Goal: Task Accomplishment & Management: Complete application form

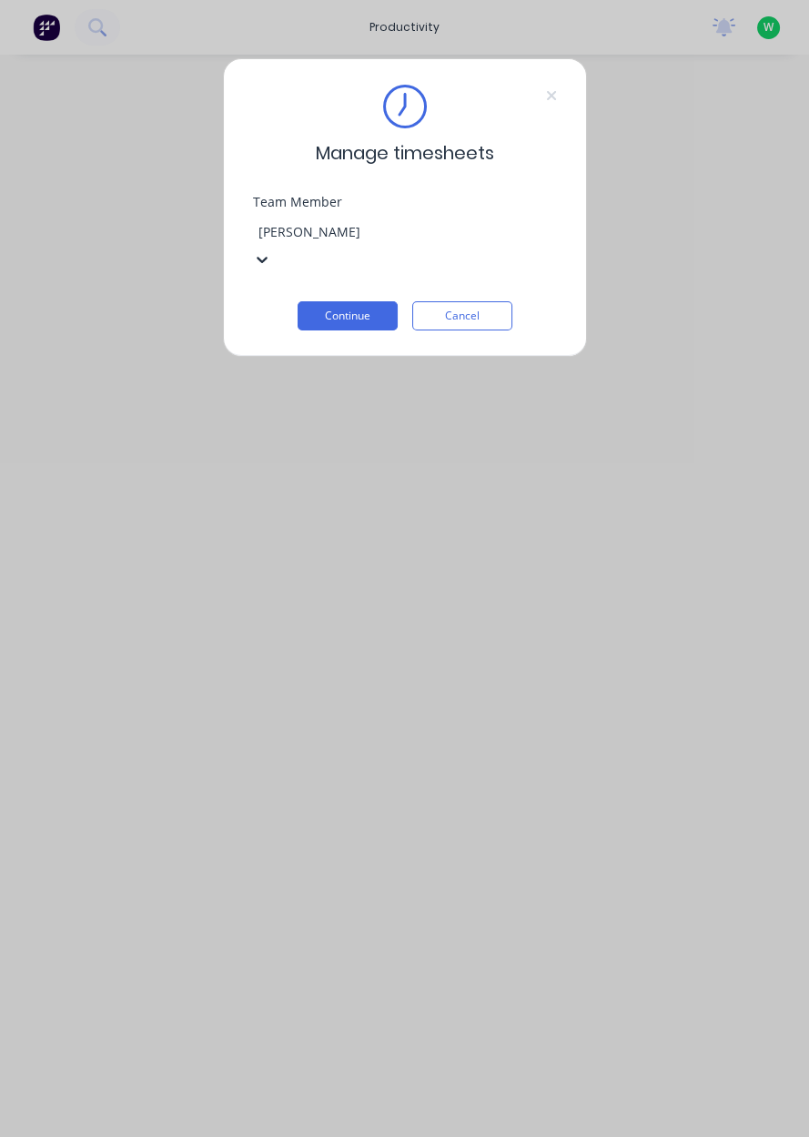
click at [474, 1136] on div "[PERSON_NAME] [PERSON_NAME]" at bounding box center [404, 1146] width 809 height 19
click at [341, 1136] on div "[PERSON_NAME] [PERSON_NAME]" at bounding box center [404, 1146] width 809 height 19
type input "[PERSON_NAME]"
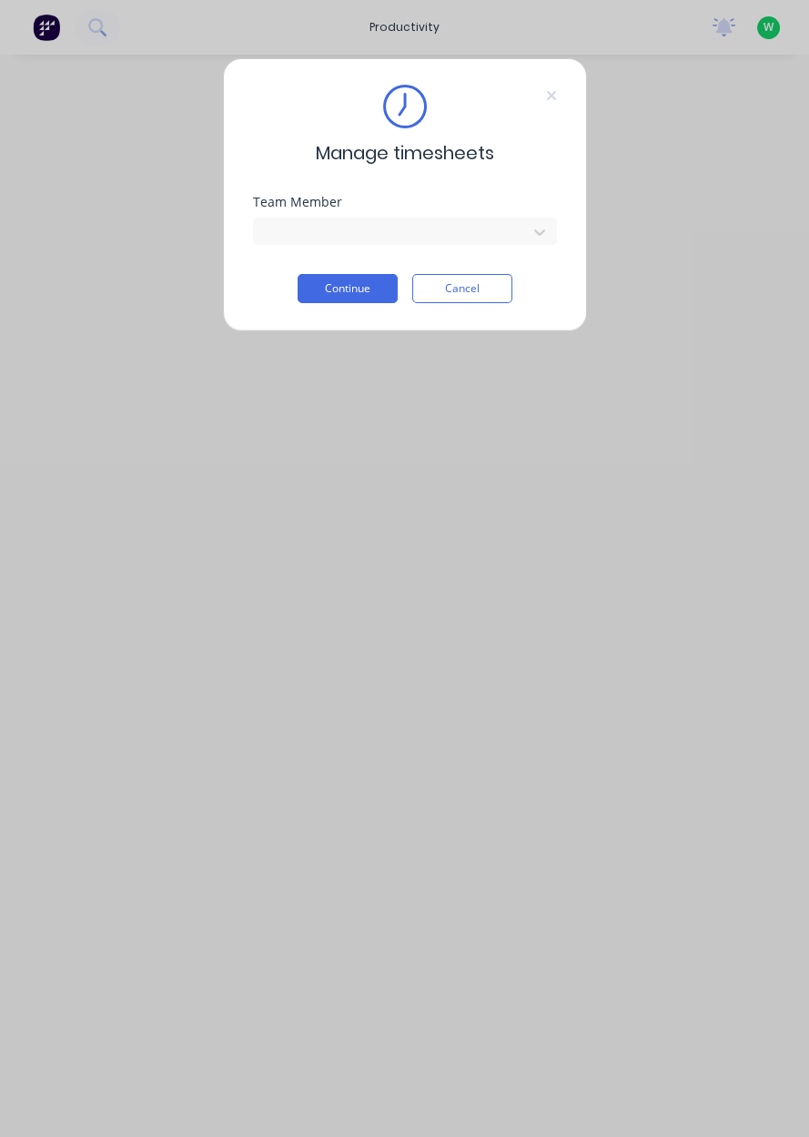
click at [350, 291] on button "Continue" at bounding box center [348, 288] width 100 height 29
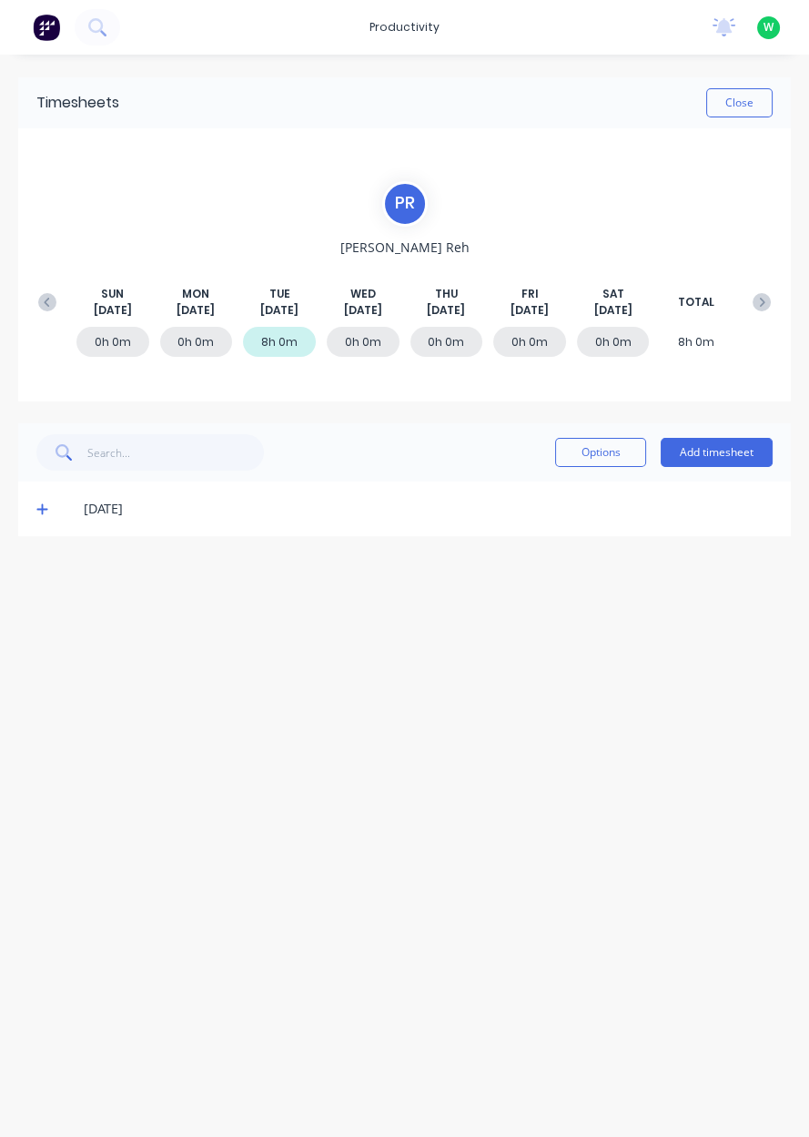
click at [56, 307] on icon at bounding box center [47, 302] width 18 height 18
click at [748, 314] on div "[DATE] [DATE] [DATE] [DATE] [DATE] [DATE] [DATE] TOTAL" at bounding box center [404, 302] width 751 height 33
click at [757, 302] on icon at bounding box center [762, 302] width 18 height 18
click at [39, 300] on icon at bounding box center [47, 302] width 18 height 18
click at [769, 297] on icon at bounding box center [762, 302] width 18 height 18
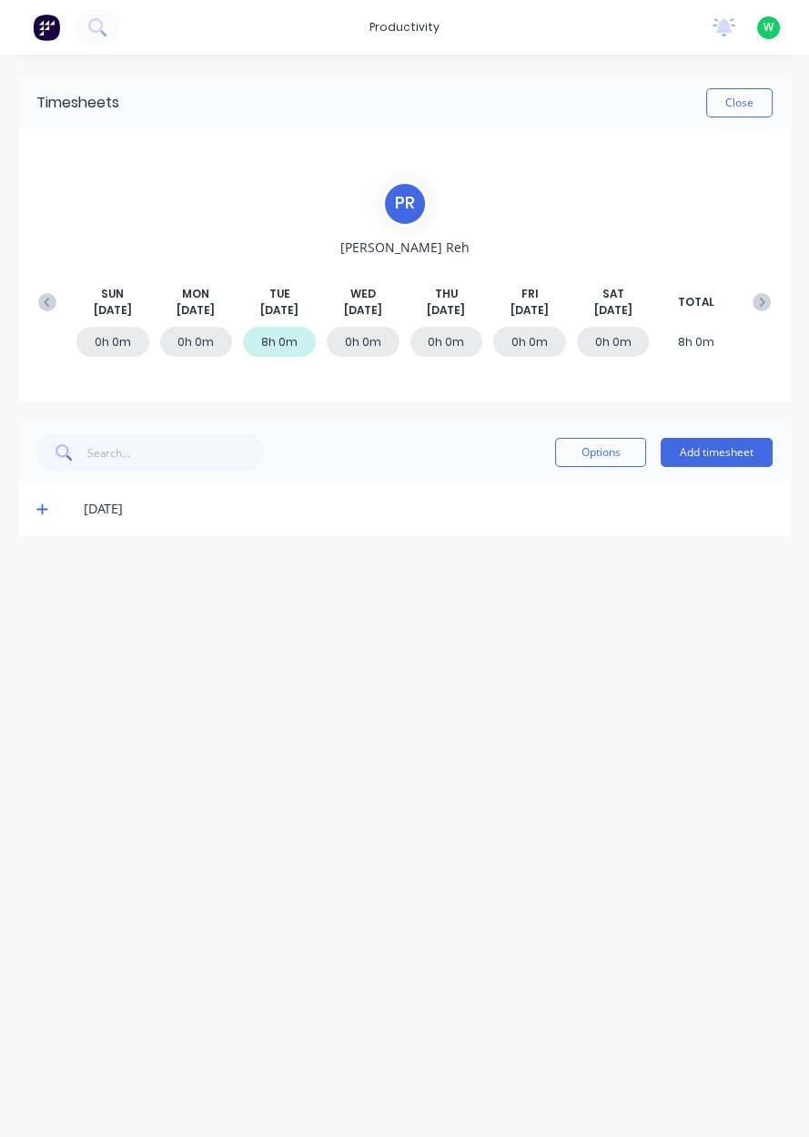
click at [62, 301] on button at bounding box center [47, 302] width 36 height 33
click at [54, 295] on icon at bounding box center [47, 302] width 18 height 18
click at [62, 299] on button at bounding box center [47, 302] width 36 height 33
click at [50, 308] on icon at bounding box center [47, 302] width 18 height 18
click at [60, 311] on button at bounding box center [47, 302] width 36 height 33
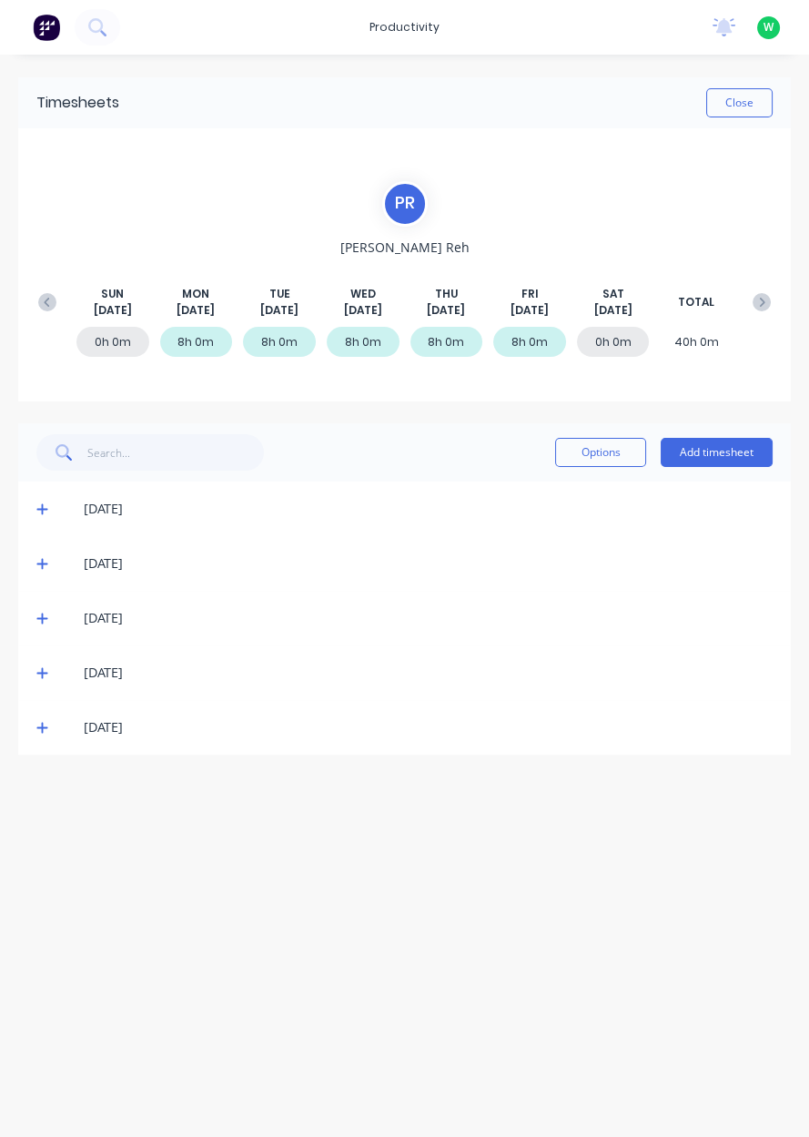
click at [56, 316] on div "[DATE] [DATE] [DATE] [DATE] [DATE] [DATE] [DATE] TOTAL" at bounding box center [404, 302] width 751 height 33
click at [59, 317] on div "[DATE] [DATE] [DATE] [DATE] [DATE] [DATE] [DATE] TOTAL" at bounding box center [404, 302] width 751 height 33
click at [55, 310] on button at bounding box center [47, 302] width 36 height 33
click at [32, 311] on div "[DATE] [DATE] [DATE] [DATE] [DATE] [DATE] [DATE] TOTAL" at bounding box center [404, 302] width 751 height 33
click at [38, 302] on icon at bounding box center [47, 302] width 18 height 18
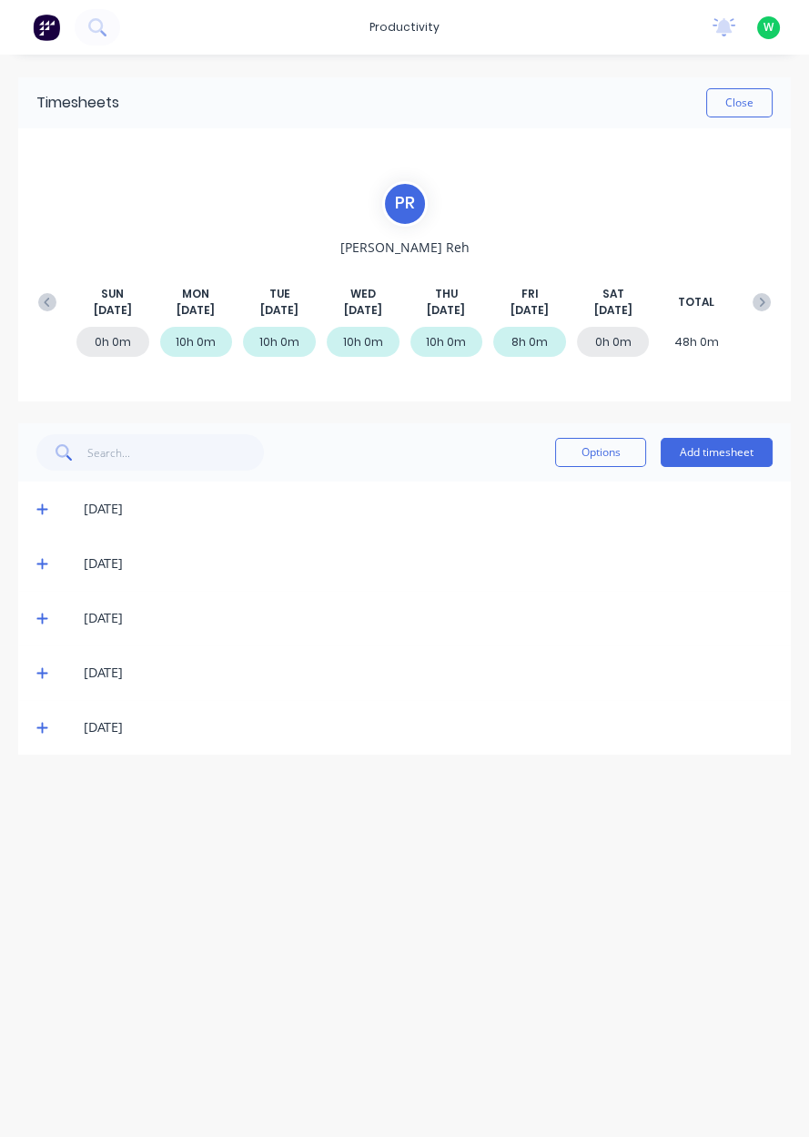
click at [765, 316] on button at bounding box center [762, 302] width 36 height 33
click at [759, 314] on button at bounding box center [762, 302] width 36 height 33
click at [49, 300] on icon at bounding box center [47, 302] width 18 height 18
click at [769, 315] on button at bounding box center [762, 302] width 36 height 33
click at [760, 310] on icon at bounding box center [762, 302] width 18 height 18
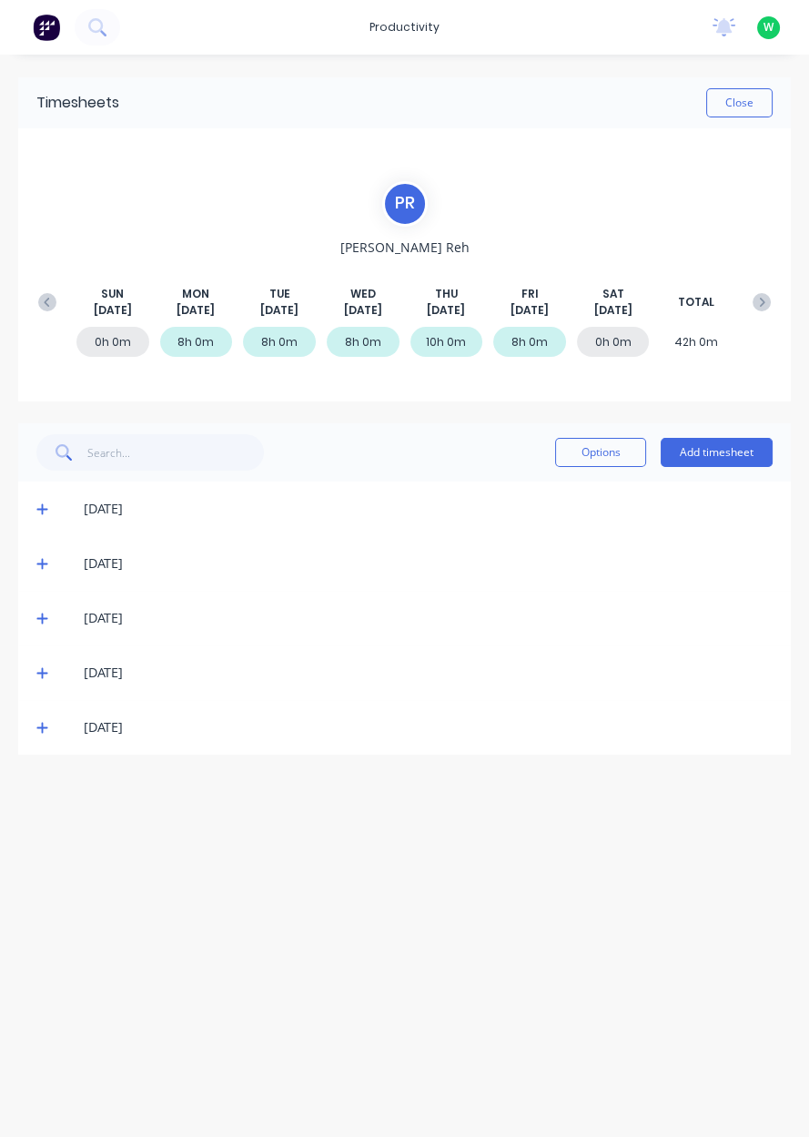
click at [752, 314] on button at bounding box center [762, 302] width 36 height 33
click at [749, 313] on button at bounding box center [762, 302] width 36 height 33
click at [751, 316] on div "[DATE] [DATE] [DATE] [DATE] [DATE] [DATE] [DATE] TOTAL" at bounding box center [404, 302] width 751 height 33
click at [746, 319] on div "0h 0m 8h 0m 8h 0m 8h 0m 8h 0m 8h 0m 0h 0m 40h 0m" at bounding box center [404, 346] width 751 height 55
click at [761, 302] on icon at bounding box center [762, 302] width 18 height 18
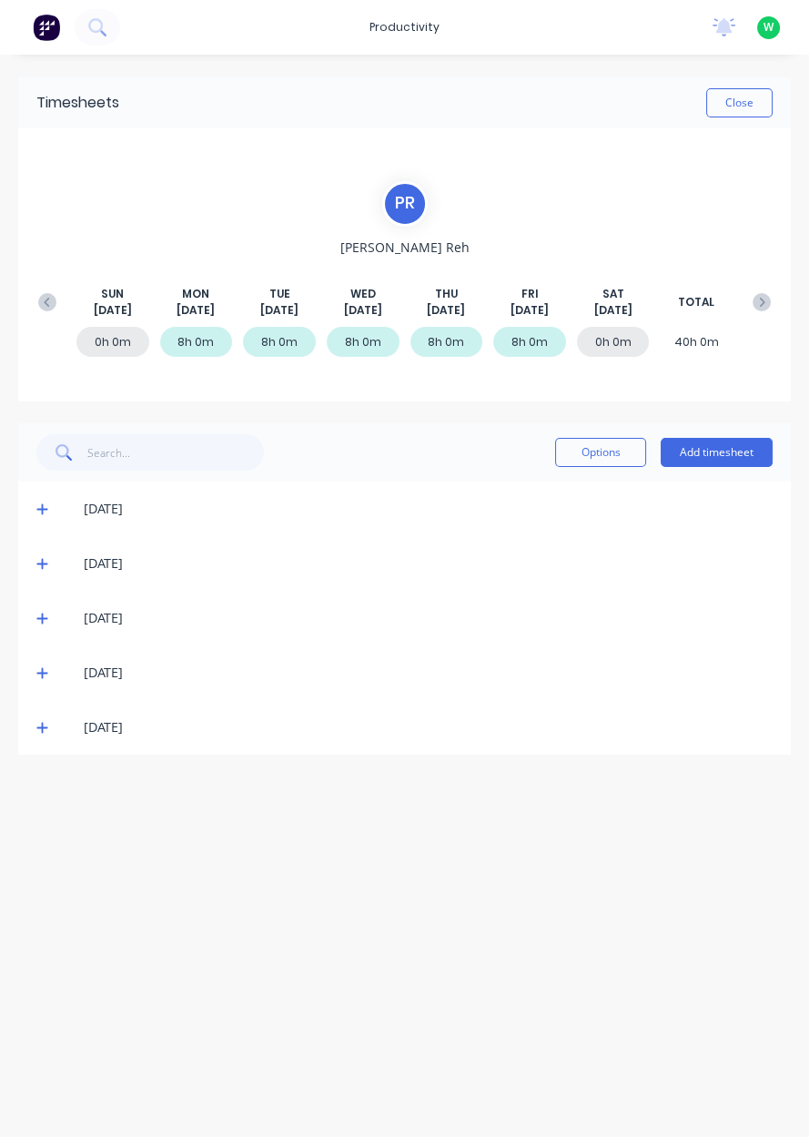
click at [758, 306] on icon at bounding box center [762, 302] width 18 height 18
click at [598, 454] on button "Options" at bounding box center [600, 452] width 91 height 29
click at [656, 362] on div "0h 0m 0h 0m 8h 0m 0h 0m 0h 0m 0h 0m 0h 0m 8h 0m" at bounding box center [404, 346] width 751 height 55
click at [706, 455] on button "Add timesheet" at bounding box center [717, 452] width 112 height 29
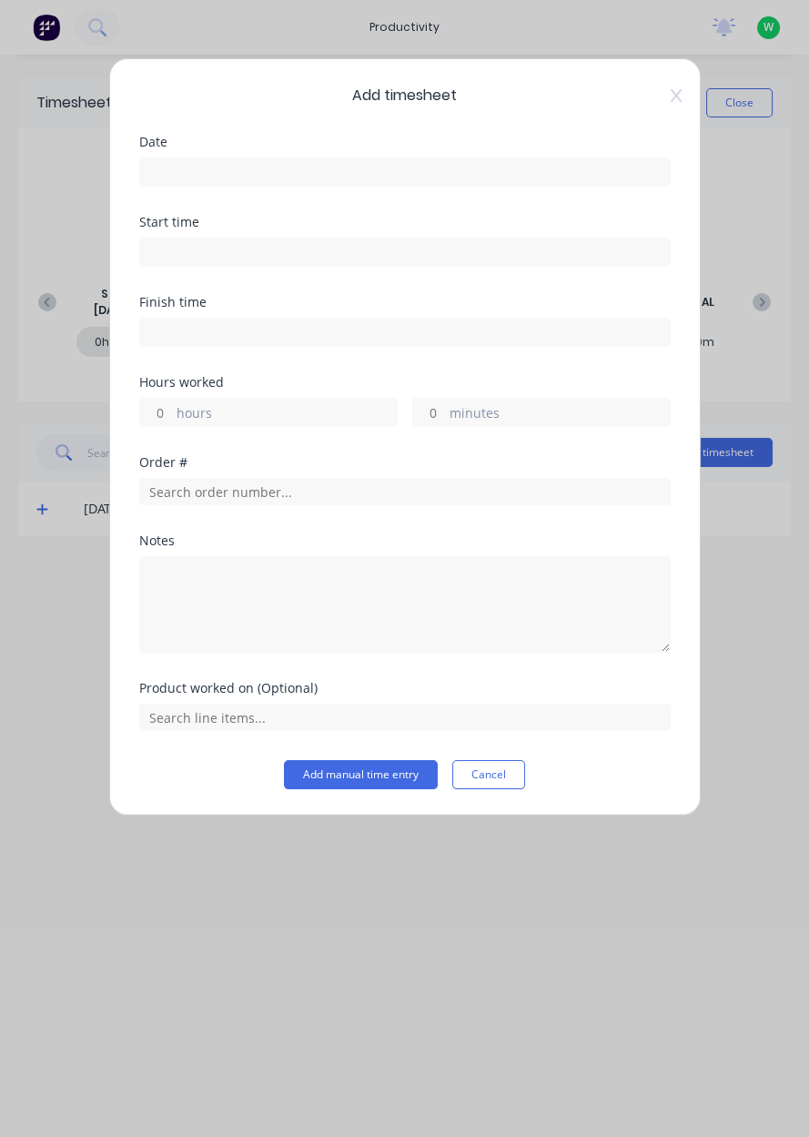
click at [595, 178] on input at bounding box center [405, 171] width 530 height 27
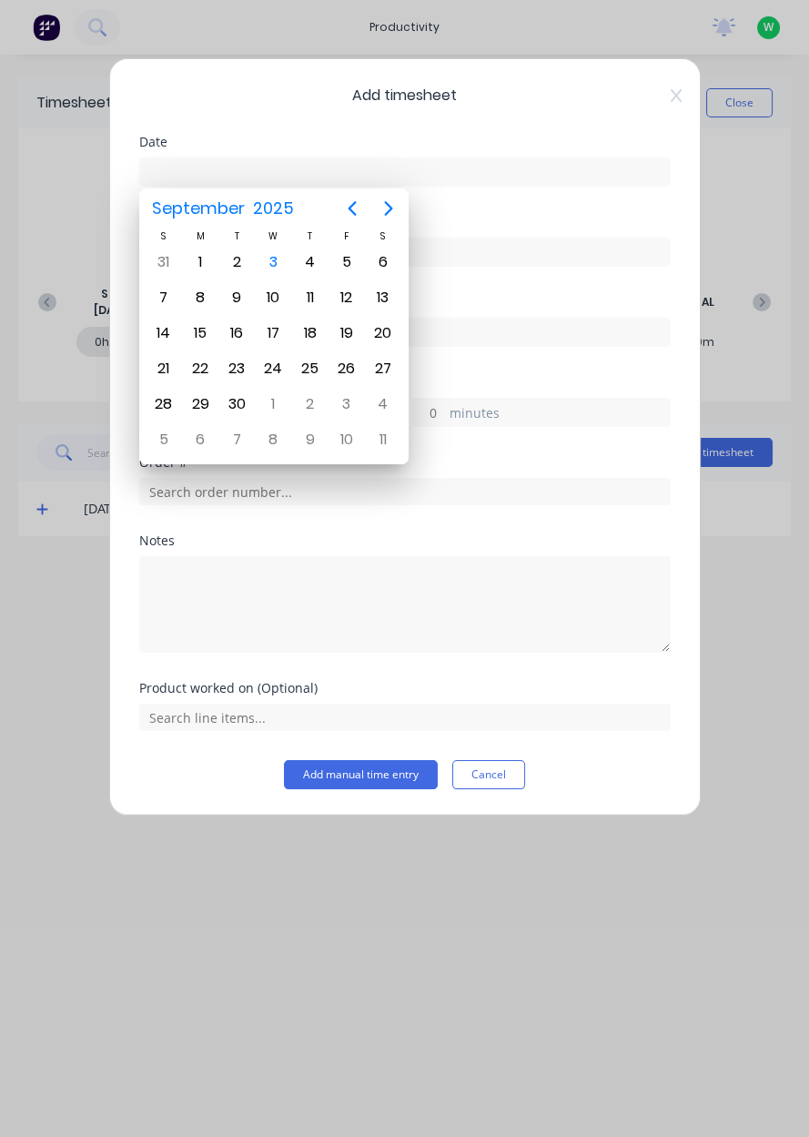
click at [197, 273] on div "1" at bounding box center [200, 262] width 27 height 27
type input "[DATE]"
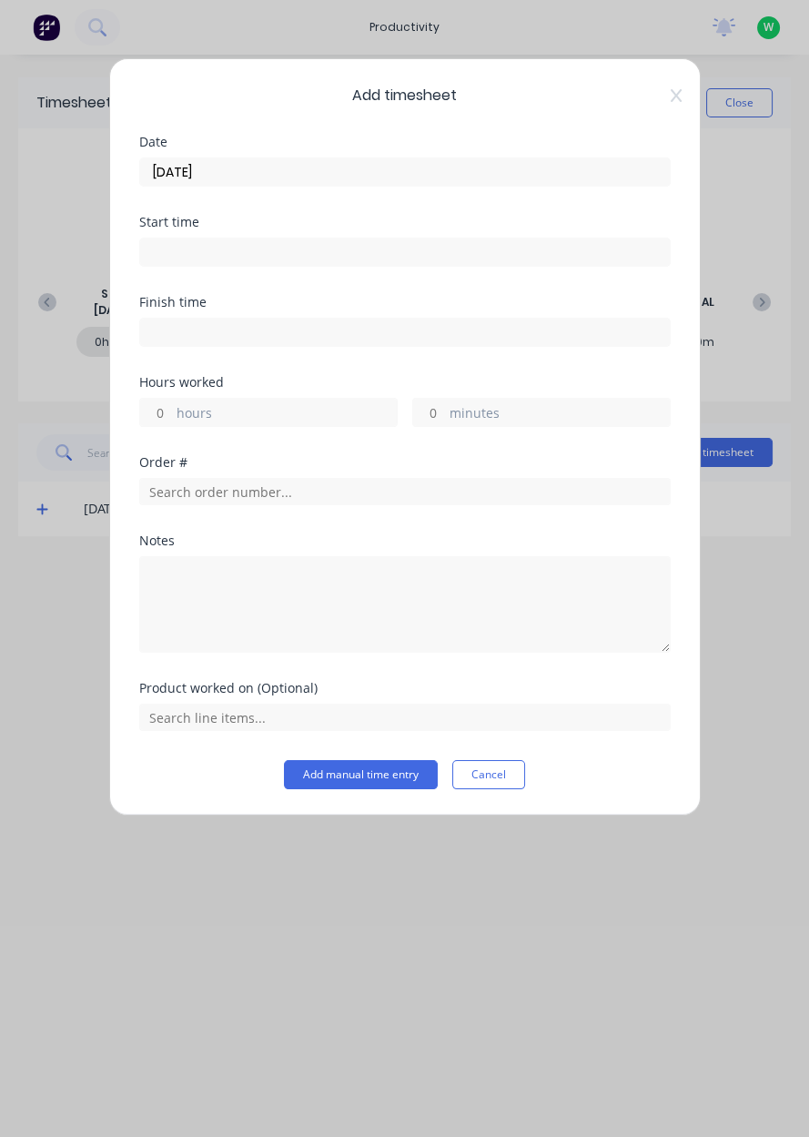
click at [293, 338] on input at bounding box center [405, 332] width 530 height 27
type input "08:53 AM"
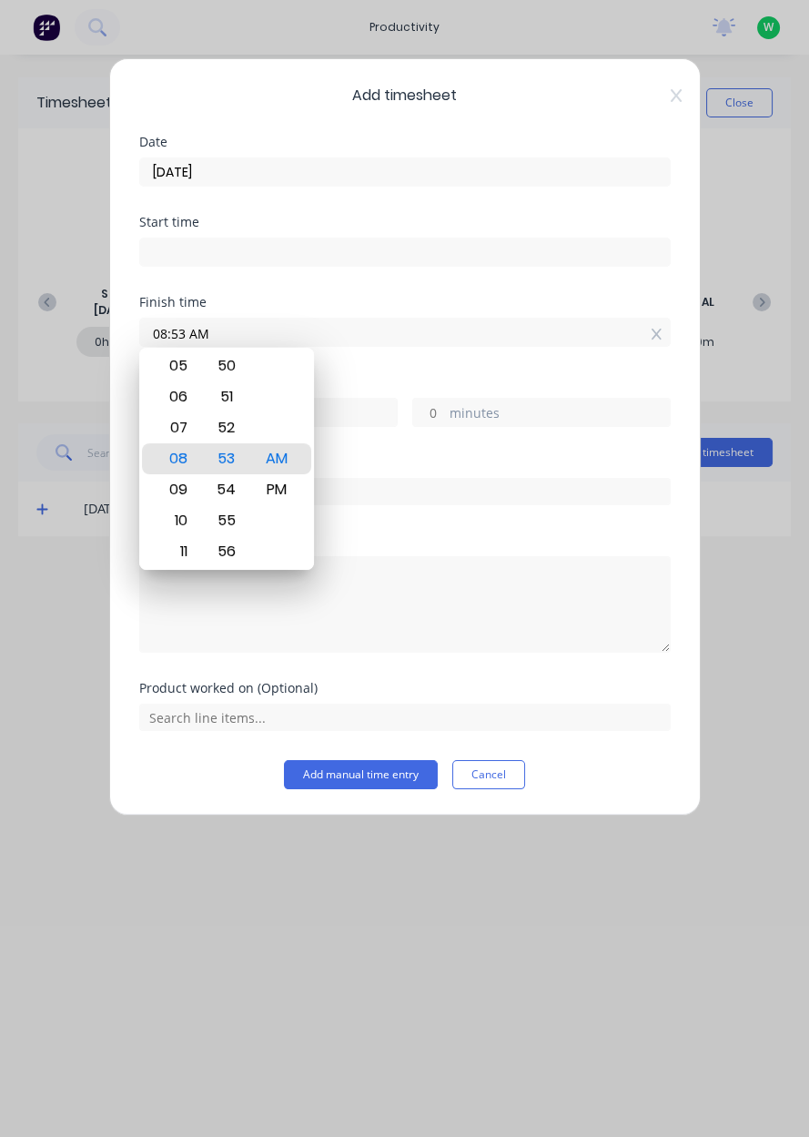
click at [674, 95] on icon at bounding box center [676, 95] width 11 height 15
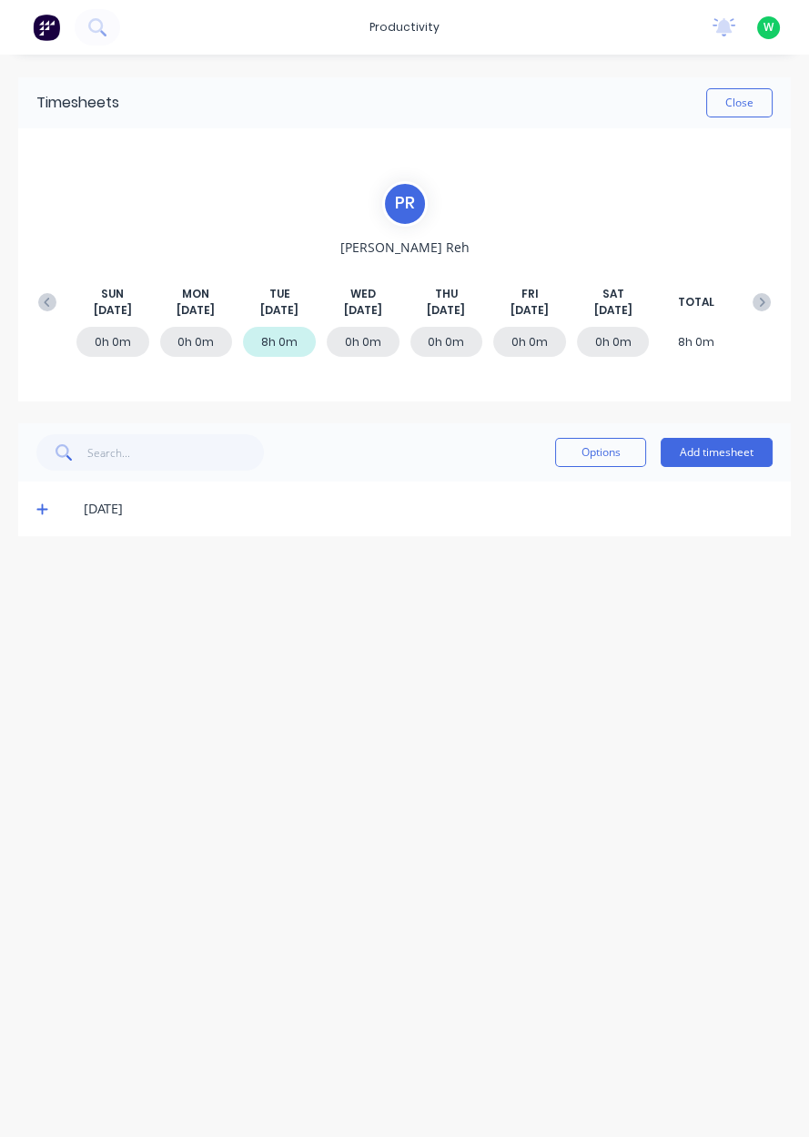
click at [677, 92] on div "Close" at bounding box center [446, 102] width 654 height 29
click at [719, 452] on button "Add timesheet" at bounding box center [717, 452] width 112 height 29
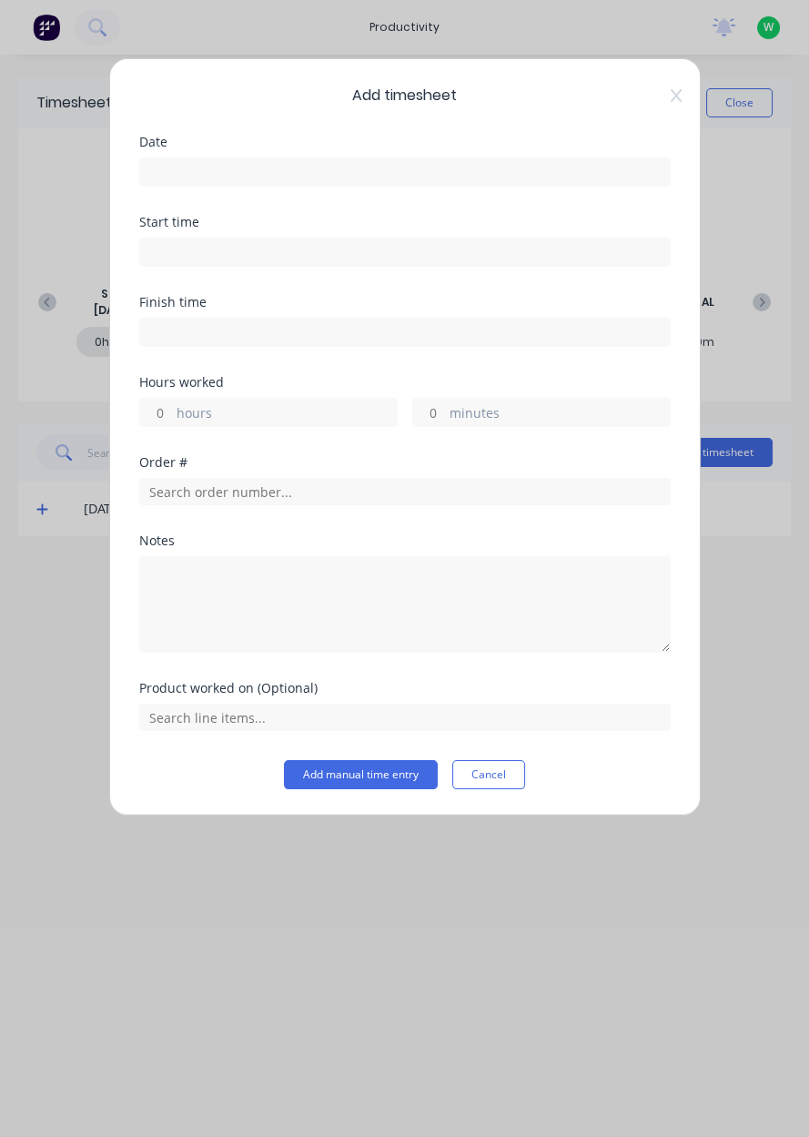
click at [554, 168] on input at bounding box center [405, 171] width 530 height 27
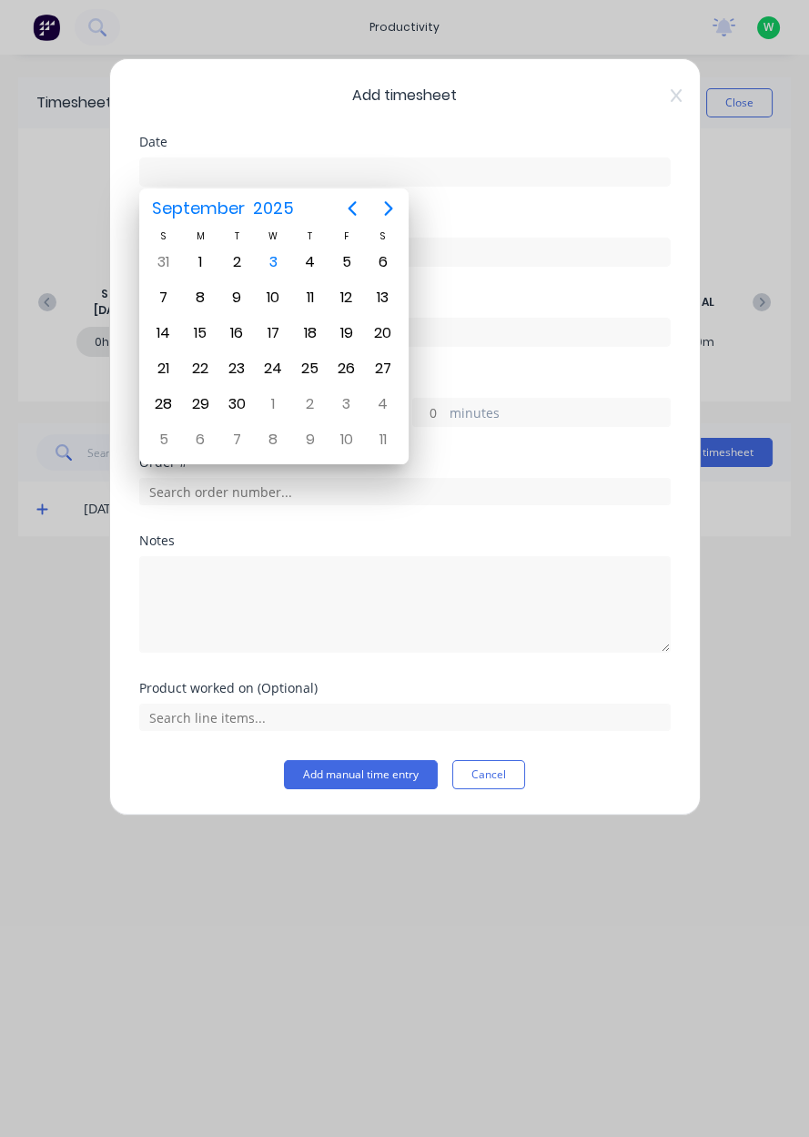
click at [198, 262] on div "1" at bounding box center [200, 262] width 27 height 27
type input "[DATE]"
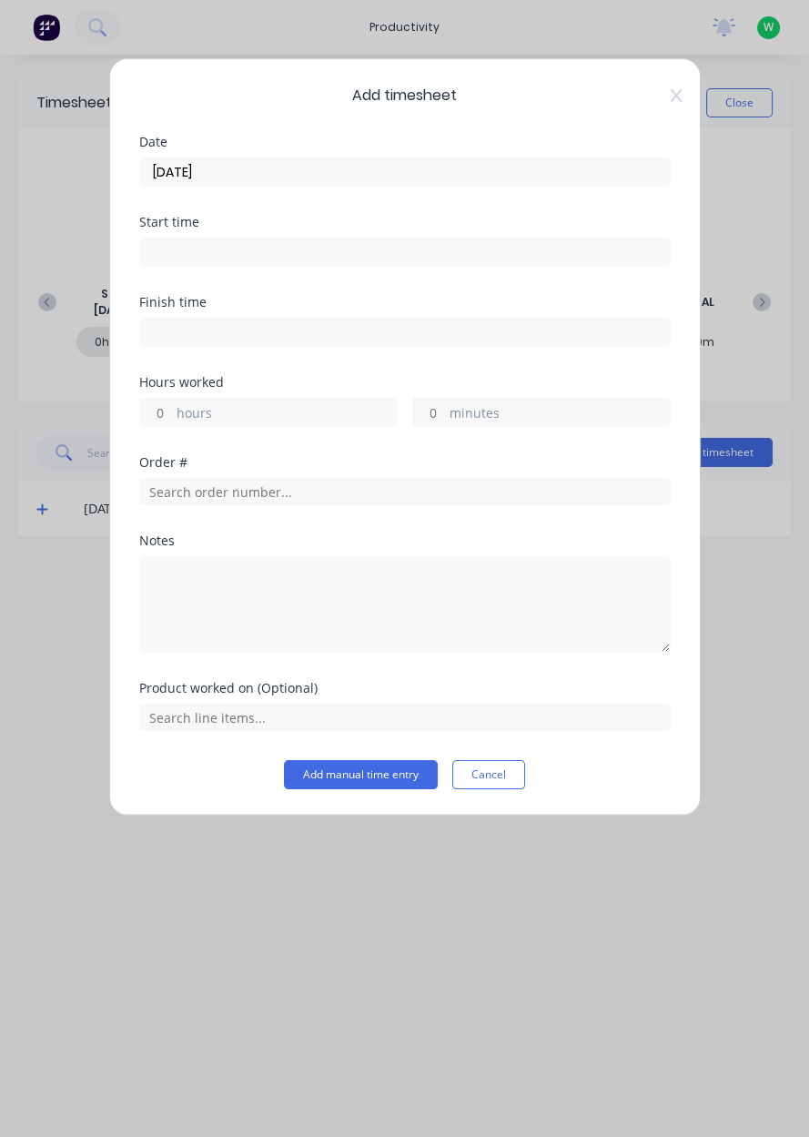
click at [224, 416] on label "hours" at bounding box center [287, 414] width 220 height 23
click at [172, 416] on input "hours" at bounding box center [156, 412] width 32 height 27
type input "8"
click at [491, 494] on input "text" at bounding box center [405, 491] width 532 height 27
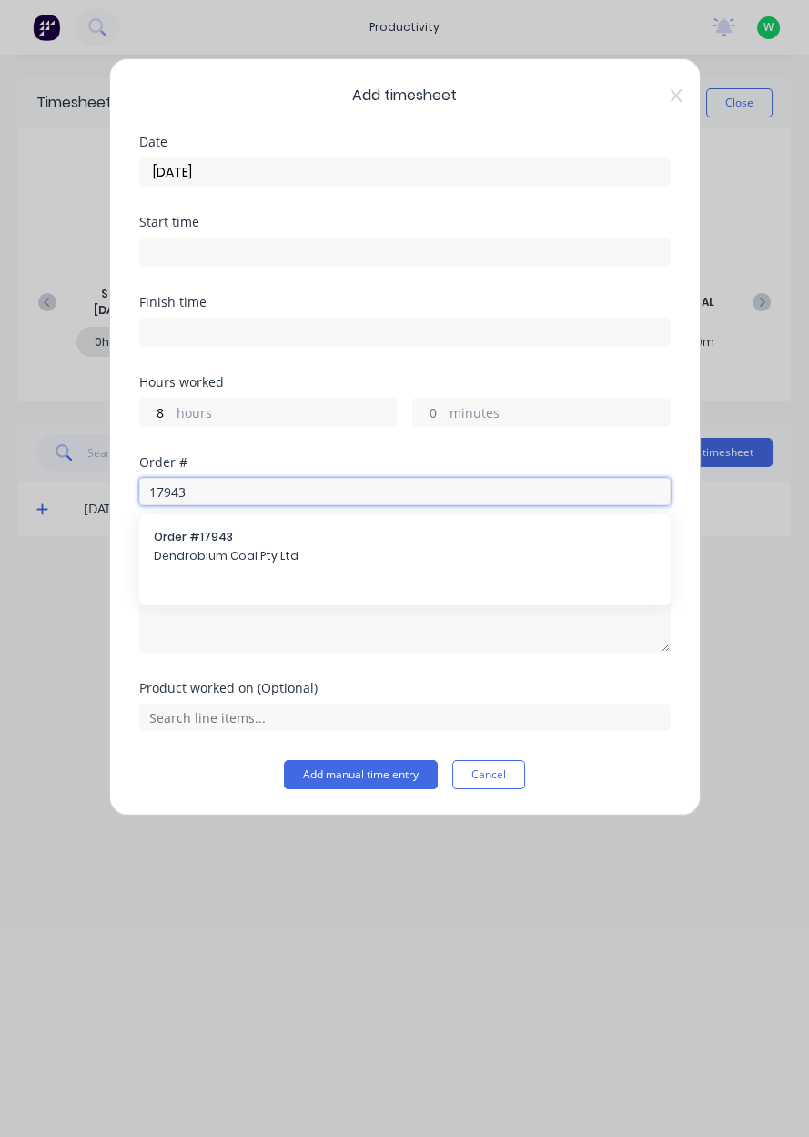
type input "17943"
click at [419, 562] on span "Dendrobium Coal Pty Ltd" at bounding box center [405, 556] width 503 height 16
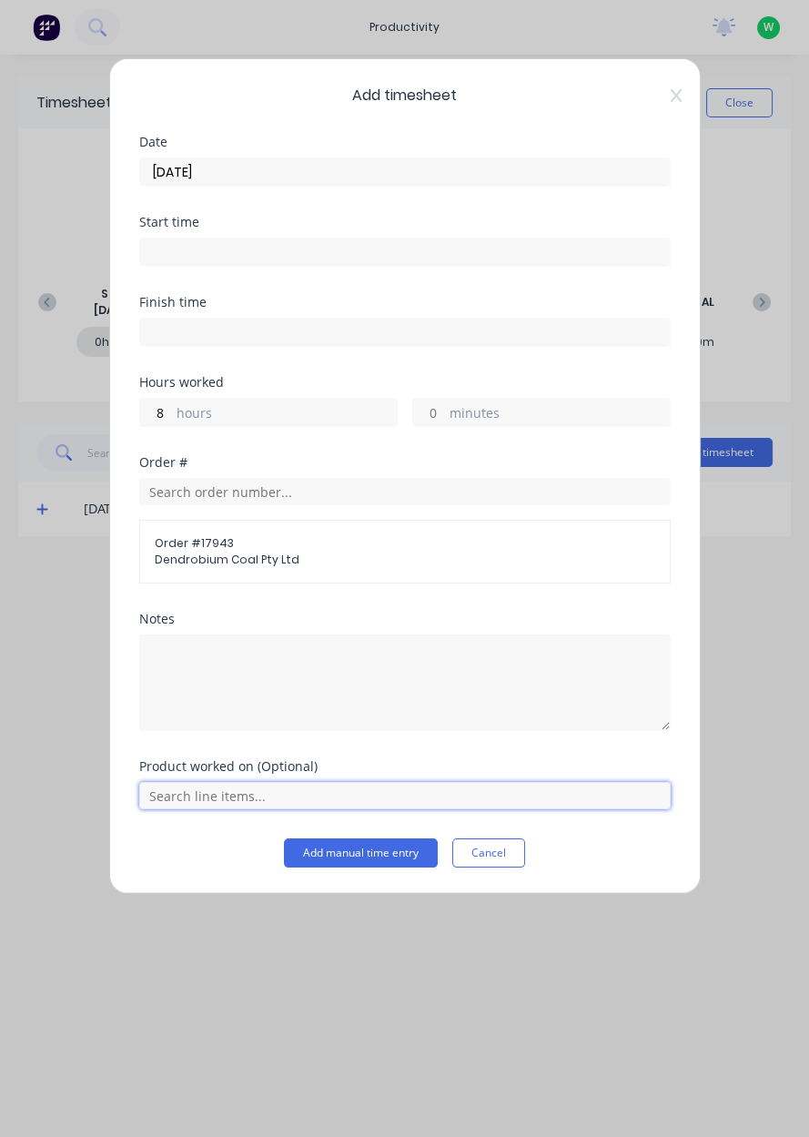
click at [569, 797] on input "text" at bounding box center [405, 795] width 532 height 27
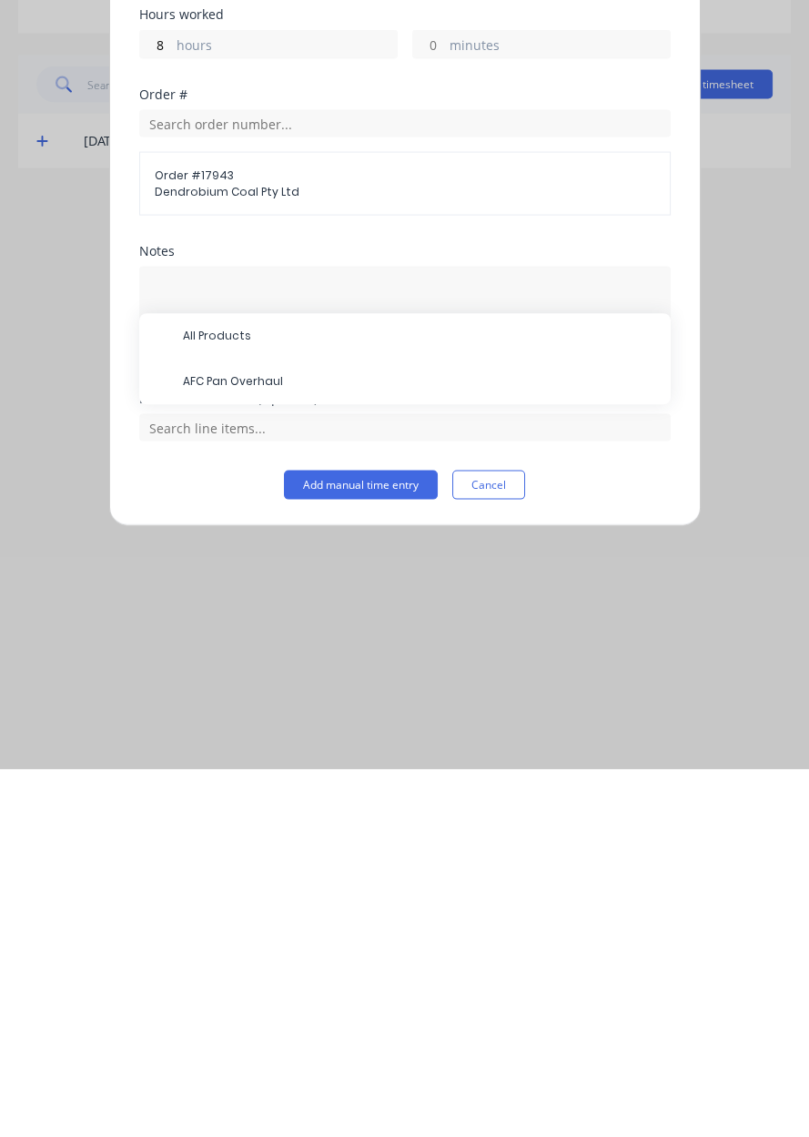
click at [301, 767] on div "AFC Pan Overhaul" at bounding box center [405, 750] width 532 height 46
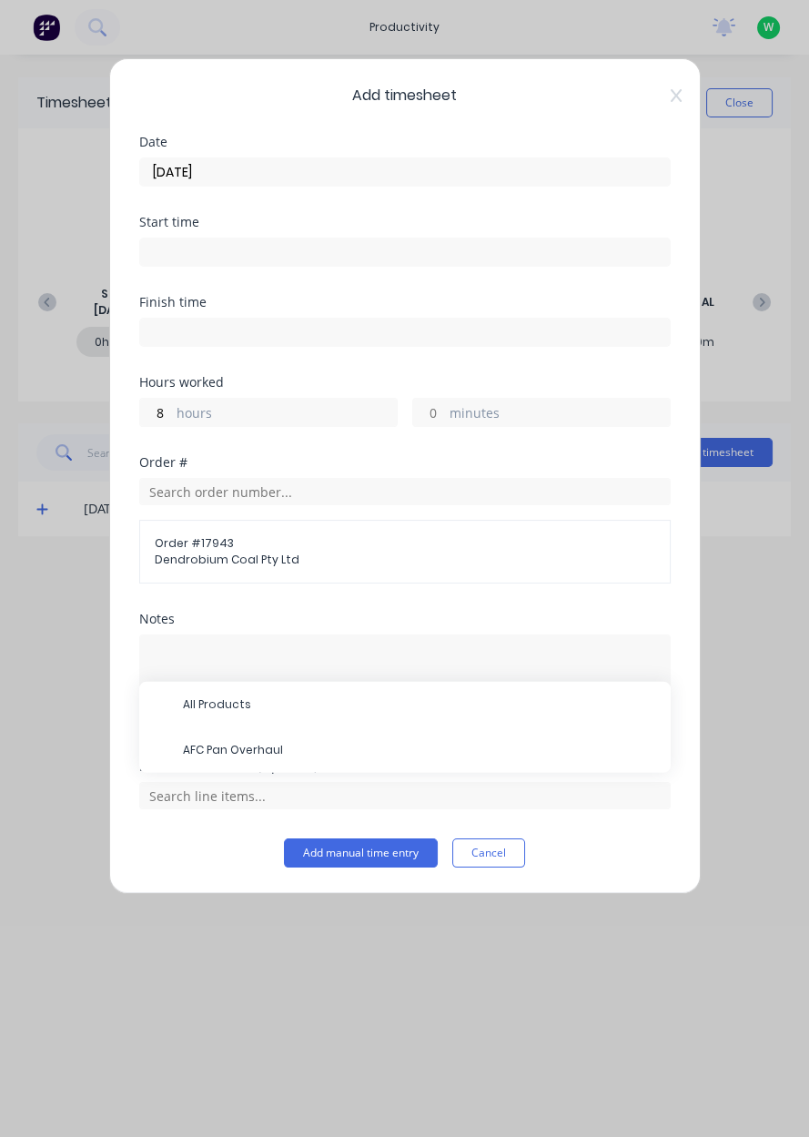
click at [402, 769] on div "AFC Pan Overhaul" at bounding box center [405, 750] width 532 height 46
click at [385, 750] on span "AFC Pan Overhaul" at bounding box center [419, 750] width 473 height 16
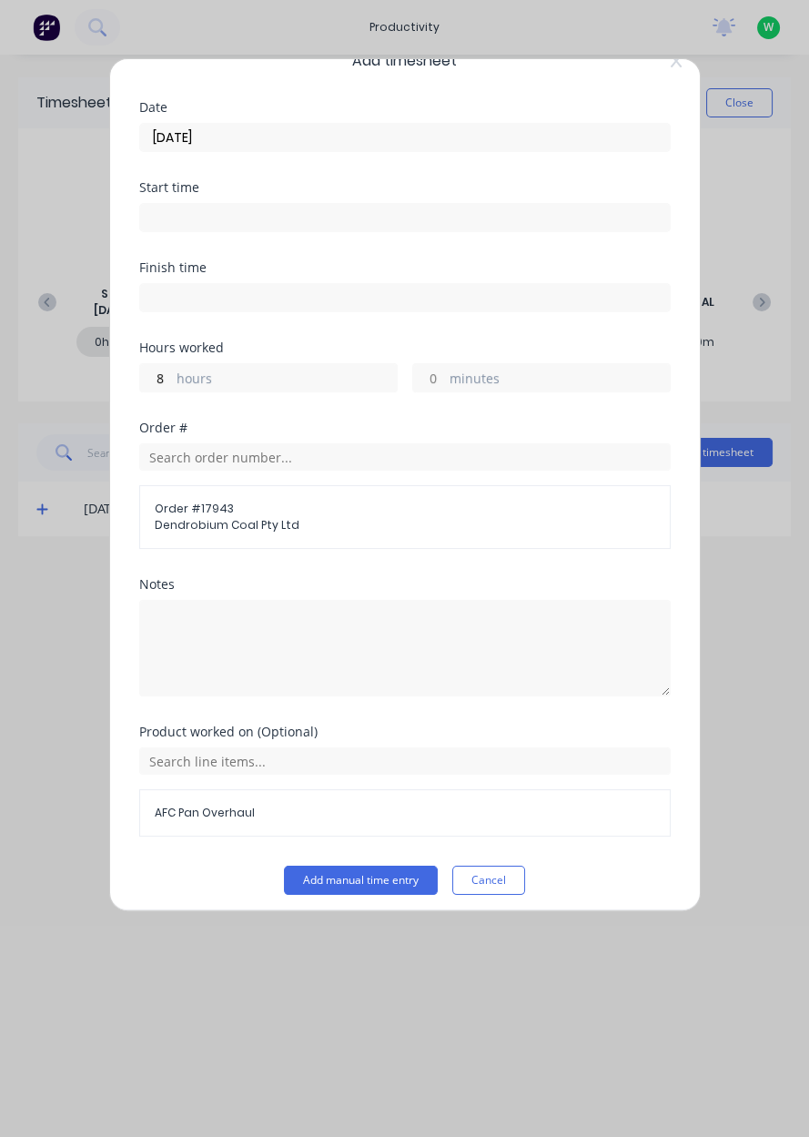
scroll to position [40, 0]
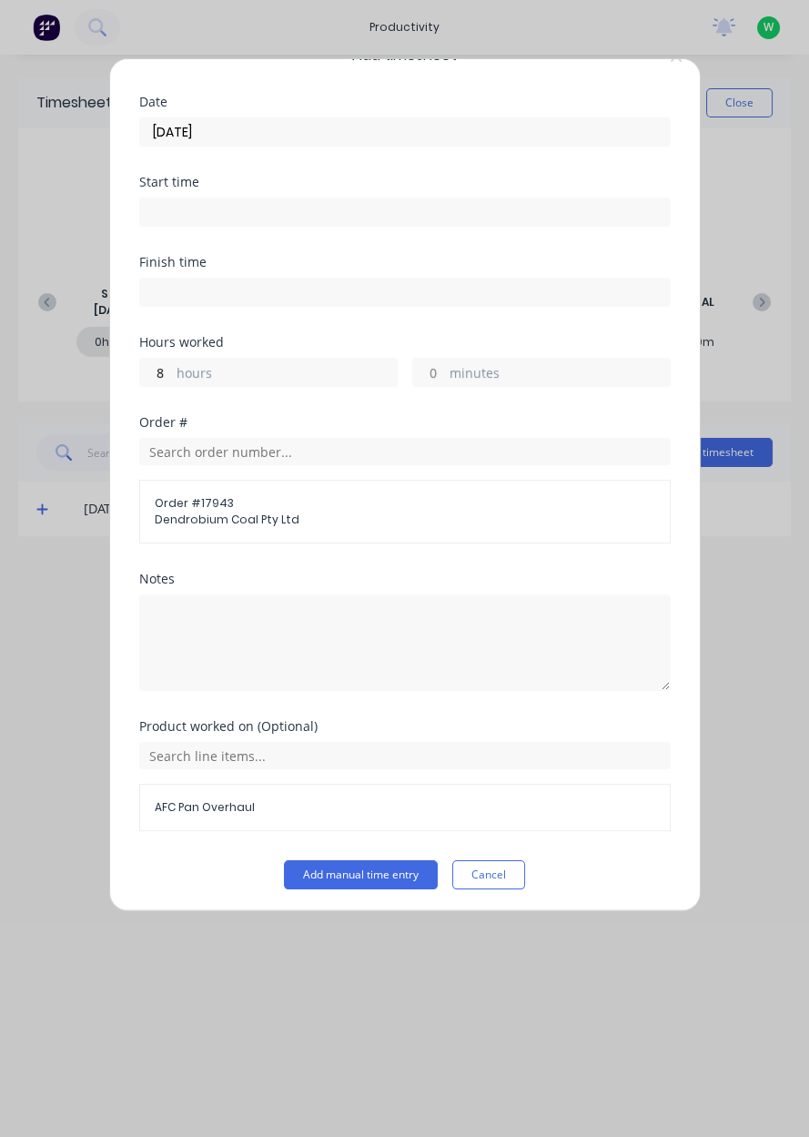
click at [385, 877] on button "Add manual time entry" at bounding box center [361, 874] width 154 height 29
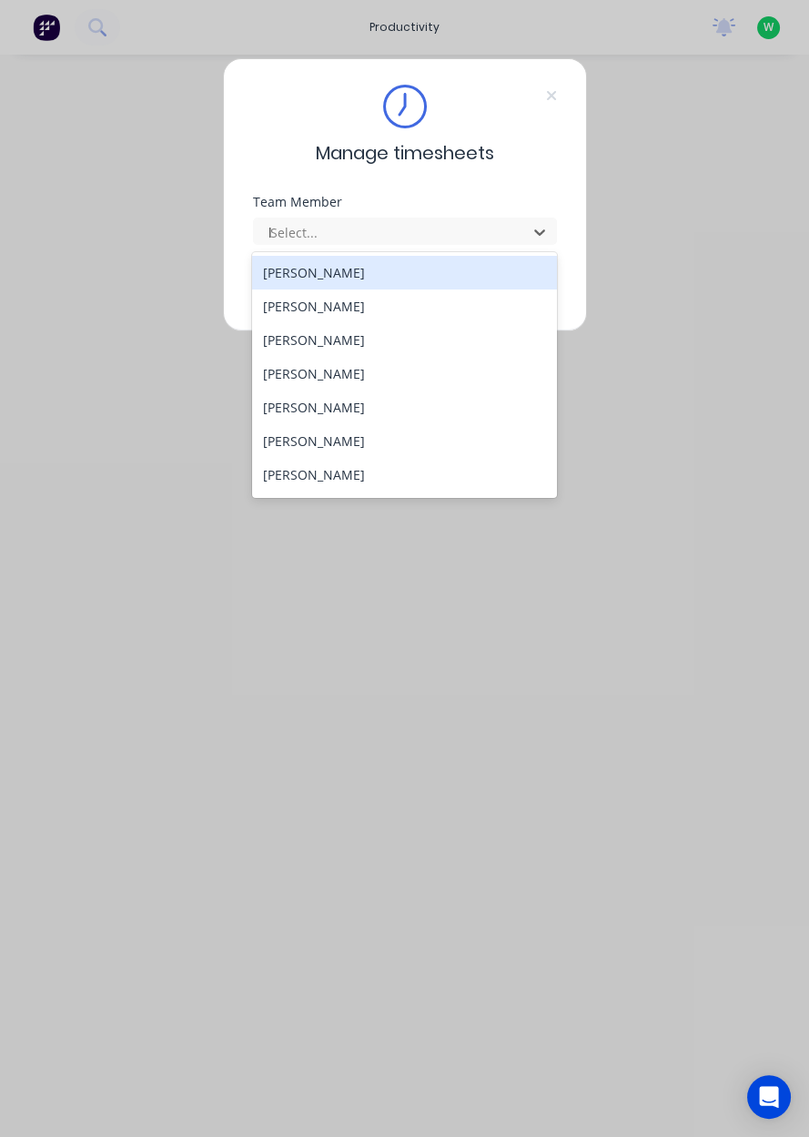
type input "lo"
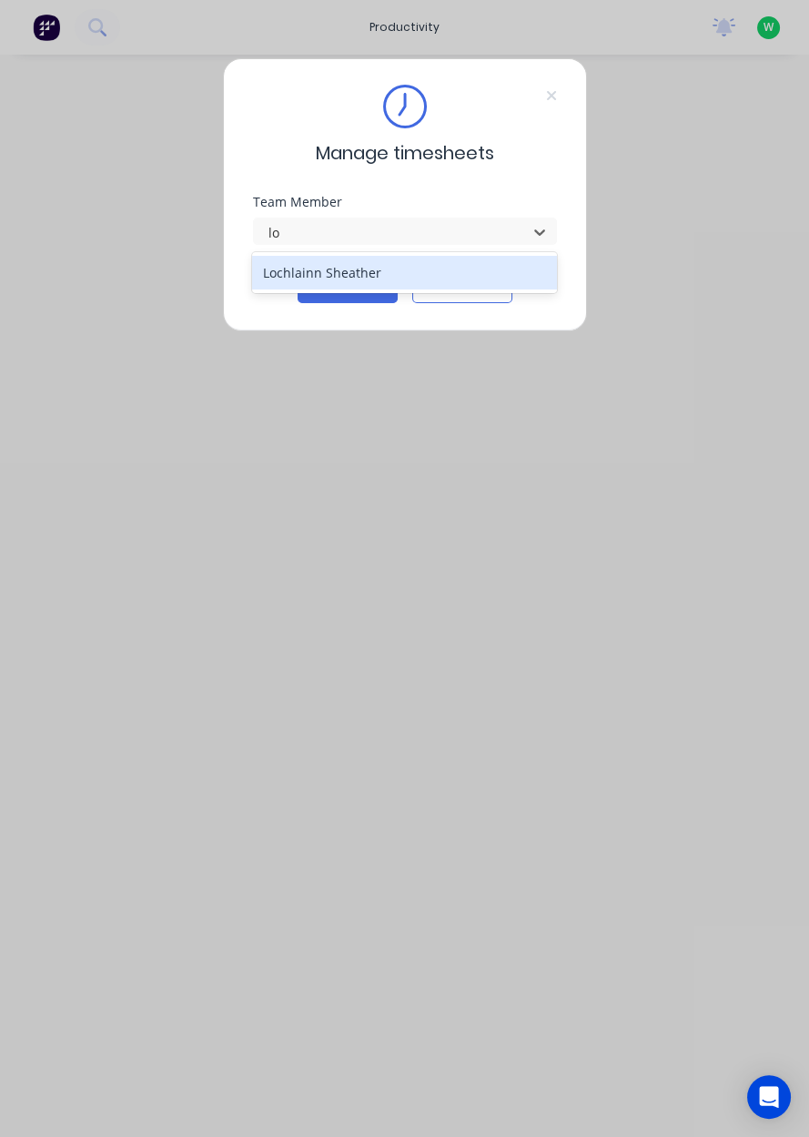
click at [370, 275] on div "Lochlainn Sheather" at bounding box center [404, 273] width 305 height 34
type input "lo"
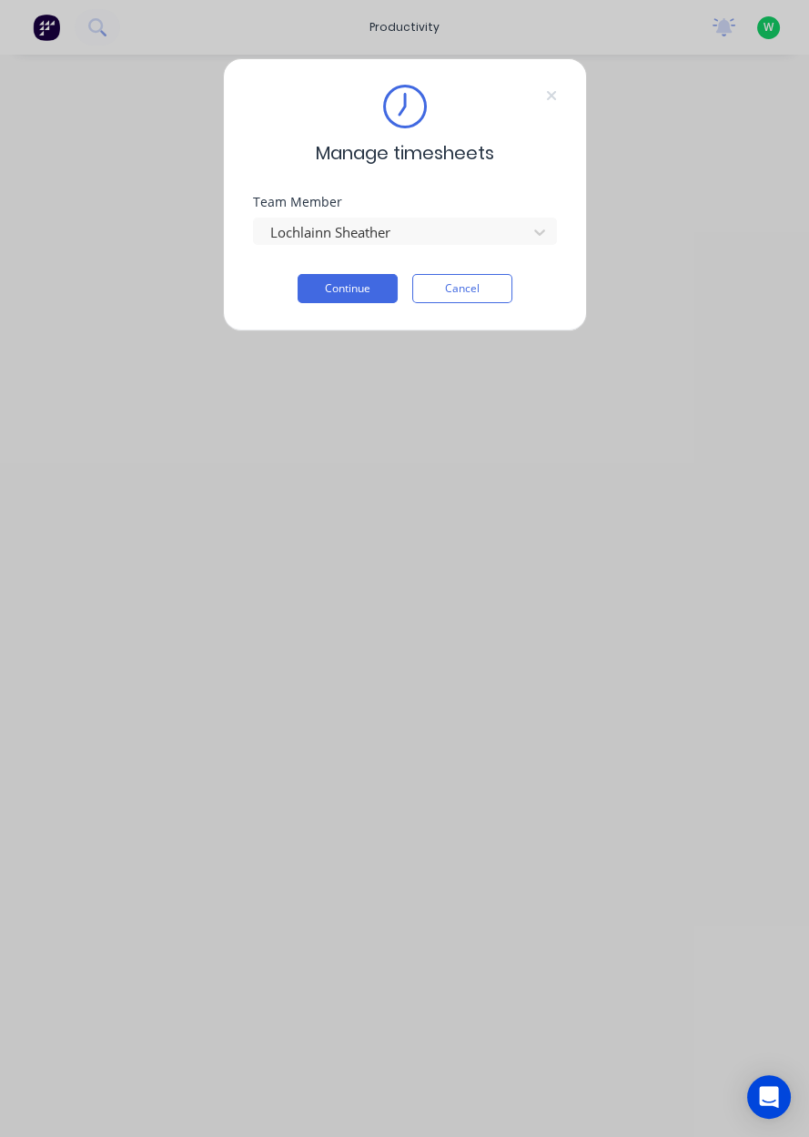
click at [361, 288] on button "Continue" at bounding box center [348, 288] width 100 height 29
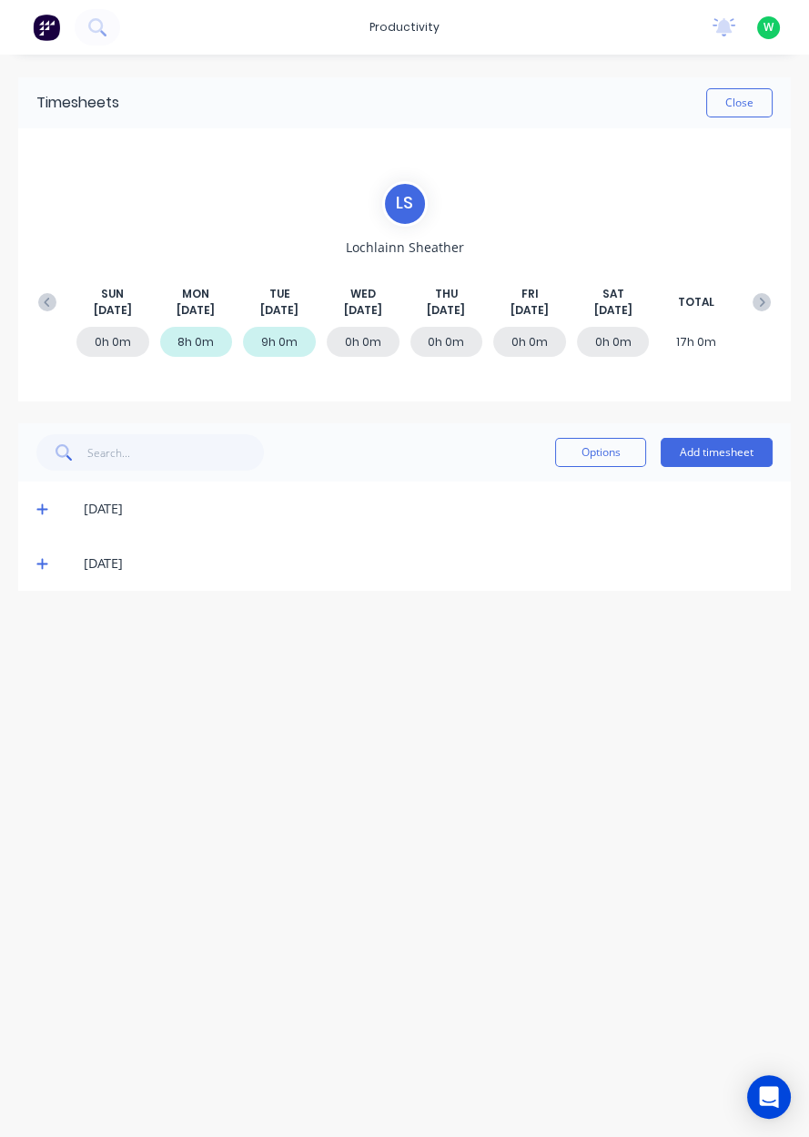
click at [41, 561] on icon at bounding box center [41, 564] width 11 height 11
click at [48, 502] on span at bounding box center [45, 509] width 18 height 18
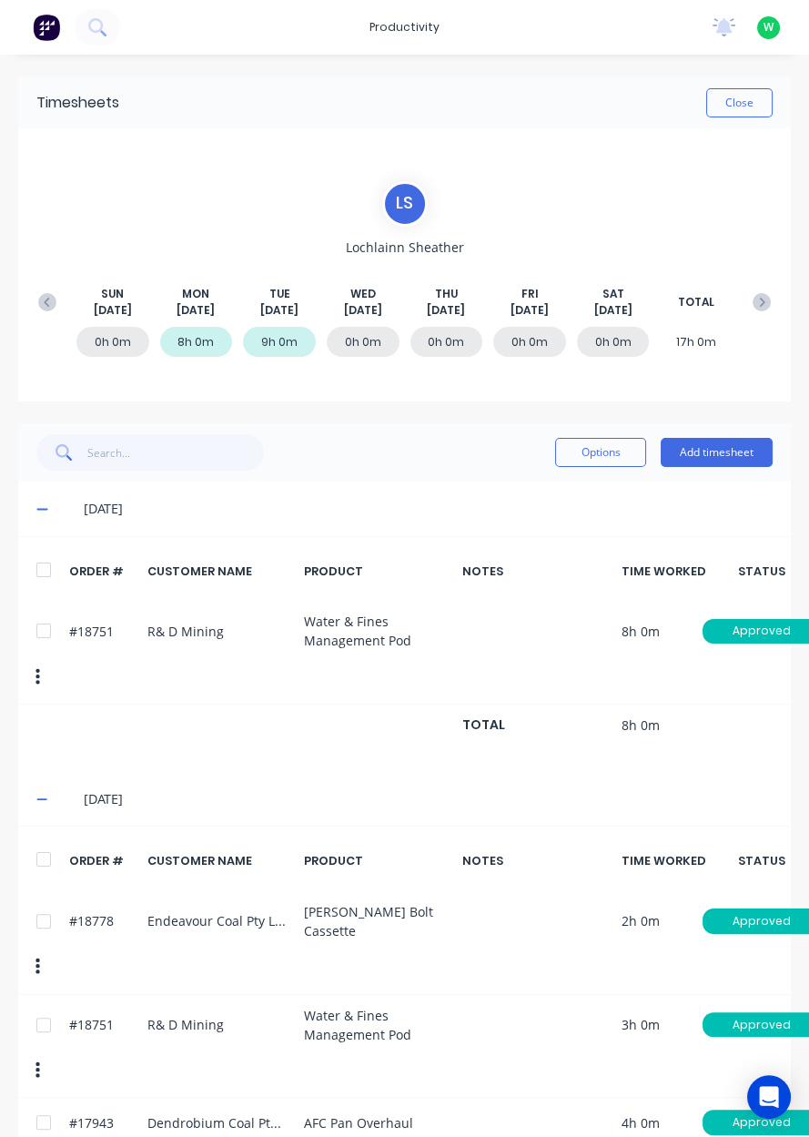
scroll to position [41, 0]
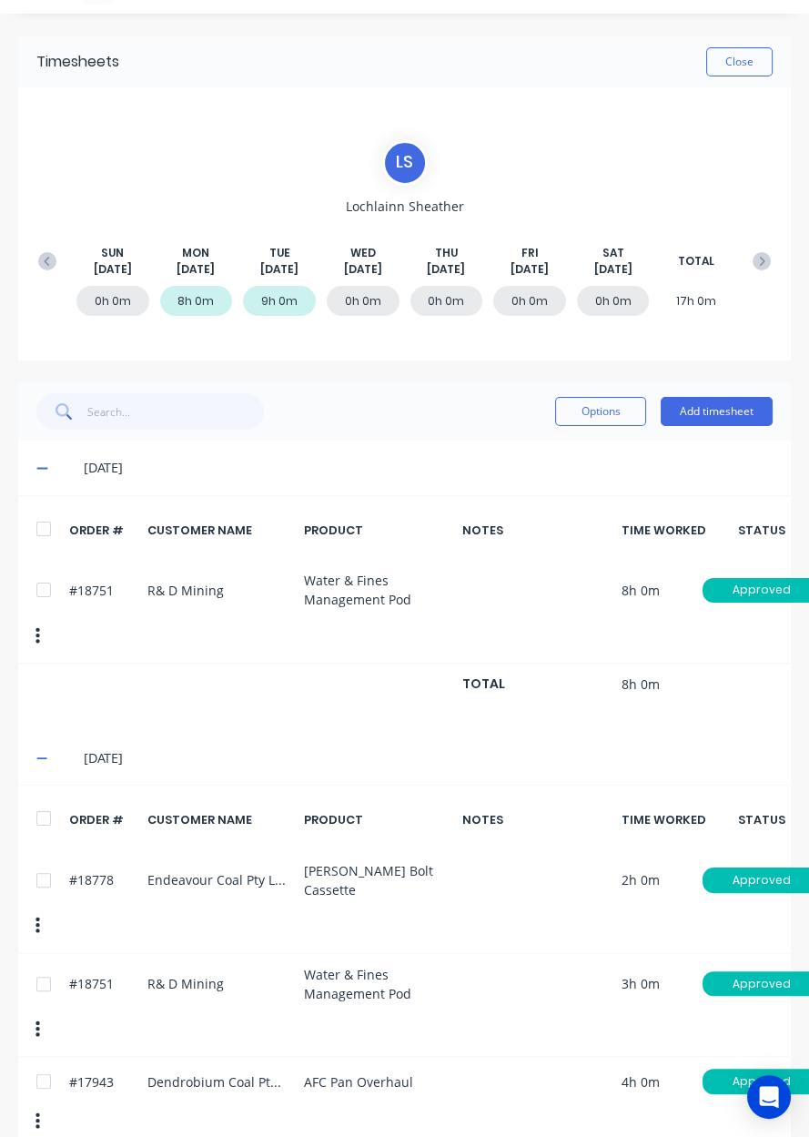
click at [745, 409] on button "Add timesheet" at bounding box center [717, 411] width 112 height 29
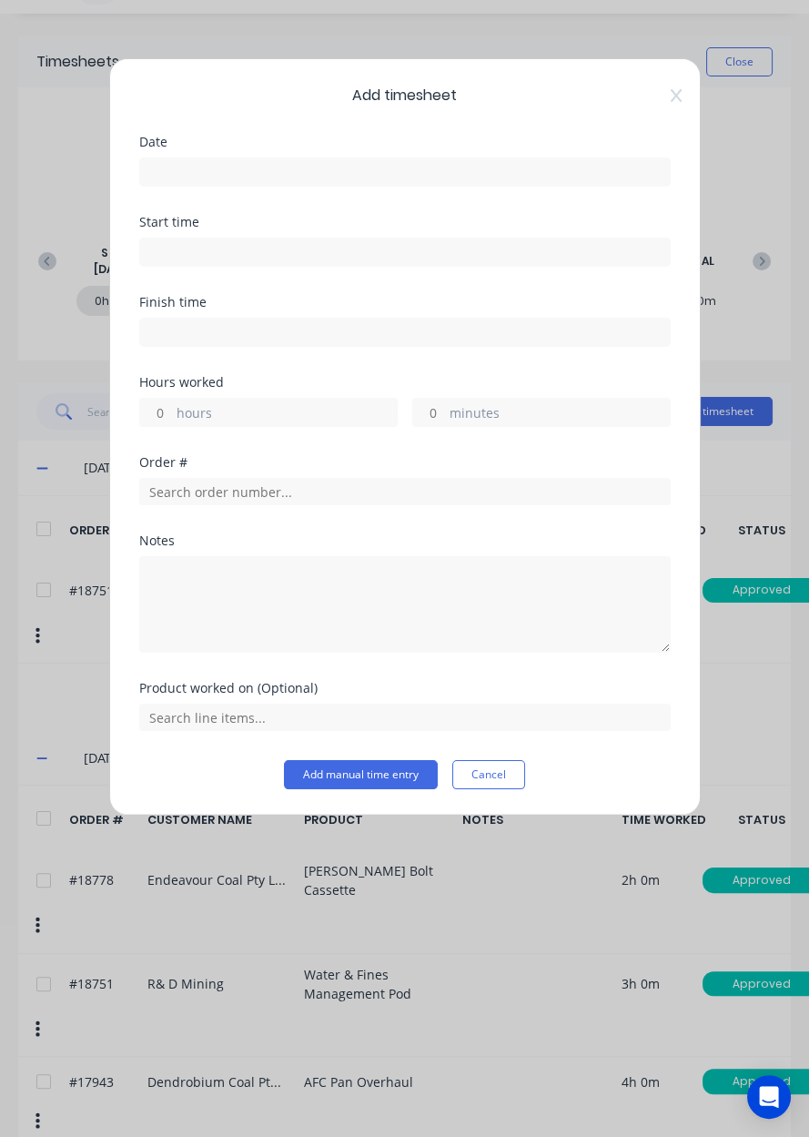
click at [284, 166] on input at bounding box center [405, 171] width 530 height 27
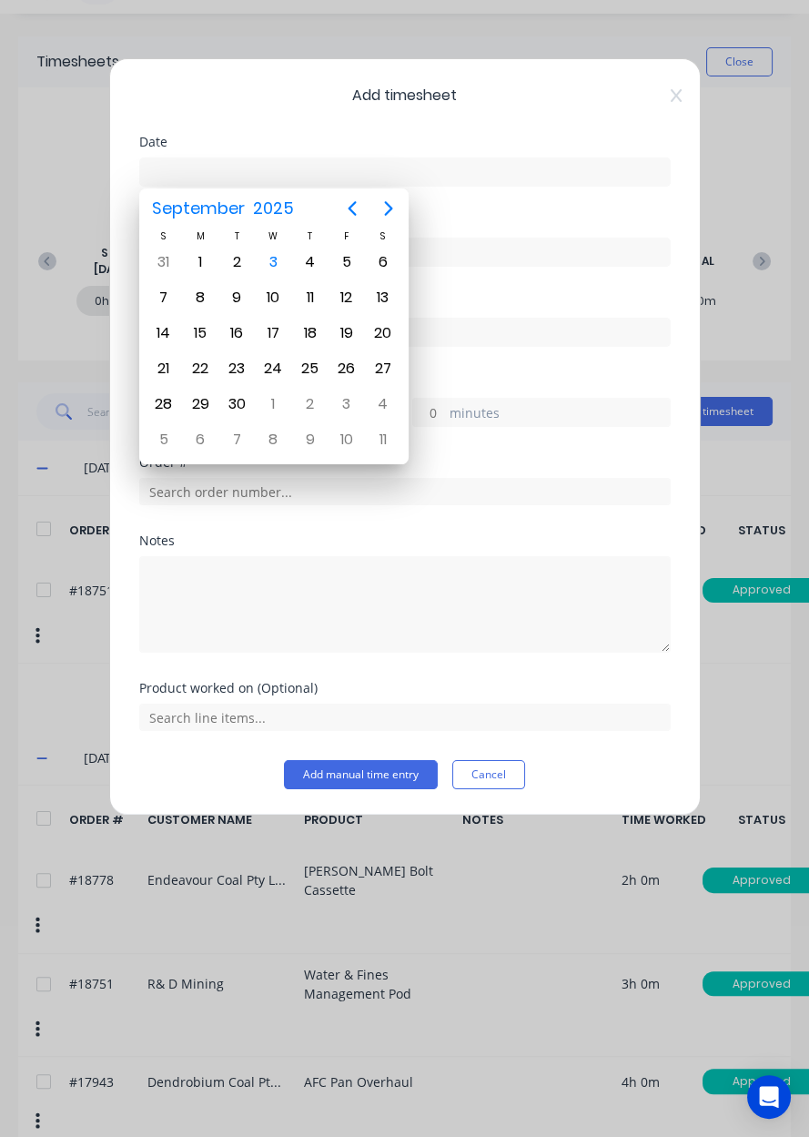
click at [264, 268] on div "3" at bounding box center [272, 262] width 27 height 27
type input "03/09/2025"
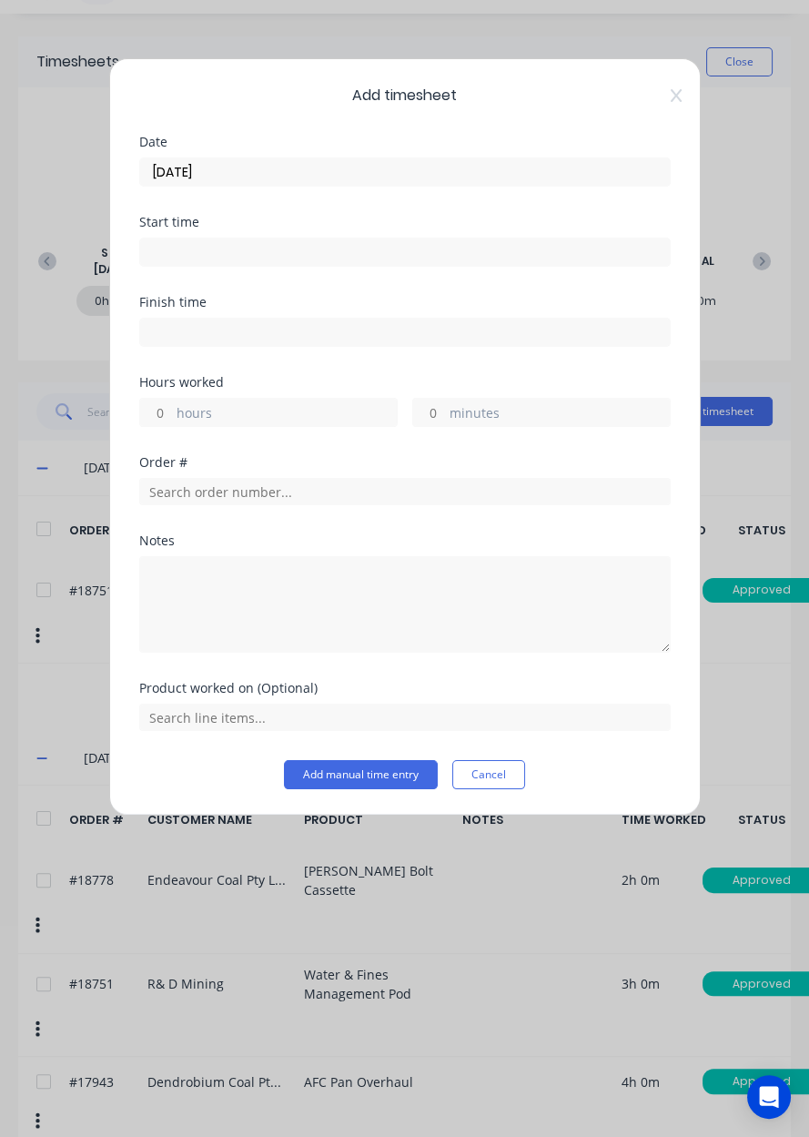
click at [161, 414] on input "hours" at bounding box center [156, 412] width 32 height 27
type input "2"
click at [227, 487] on input "text" at bounding box center [405, 491] width 532 height 27
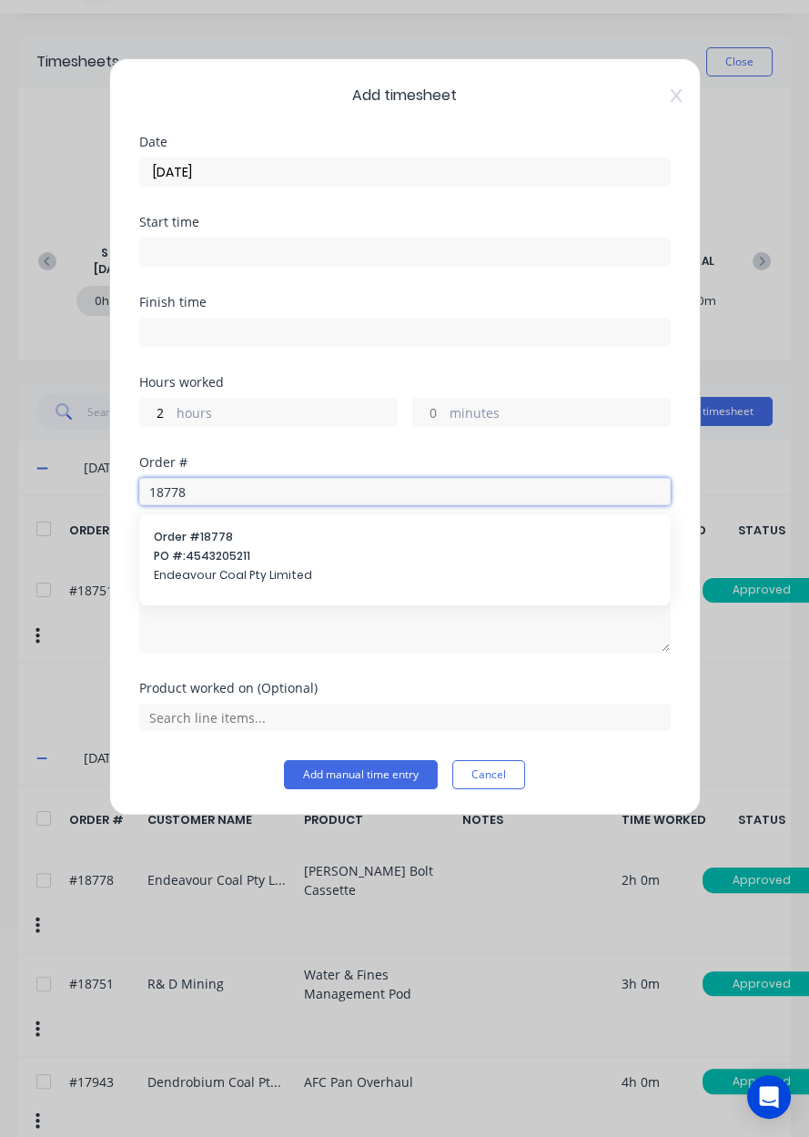
type input "18778"
click at [352, 549] on span "PO #: 4543205211" at bounding box center [405, 556] width 503 height 16
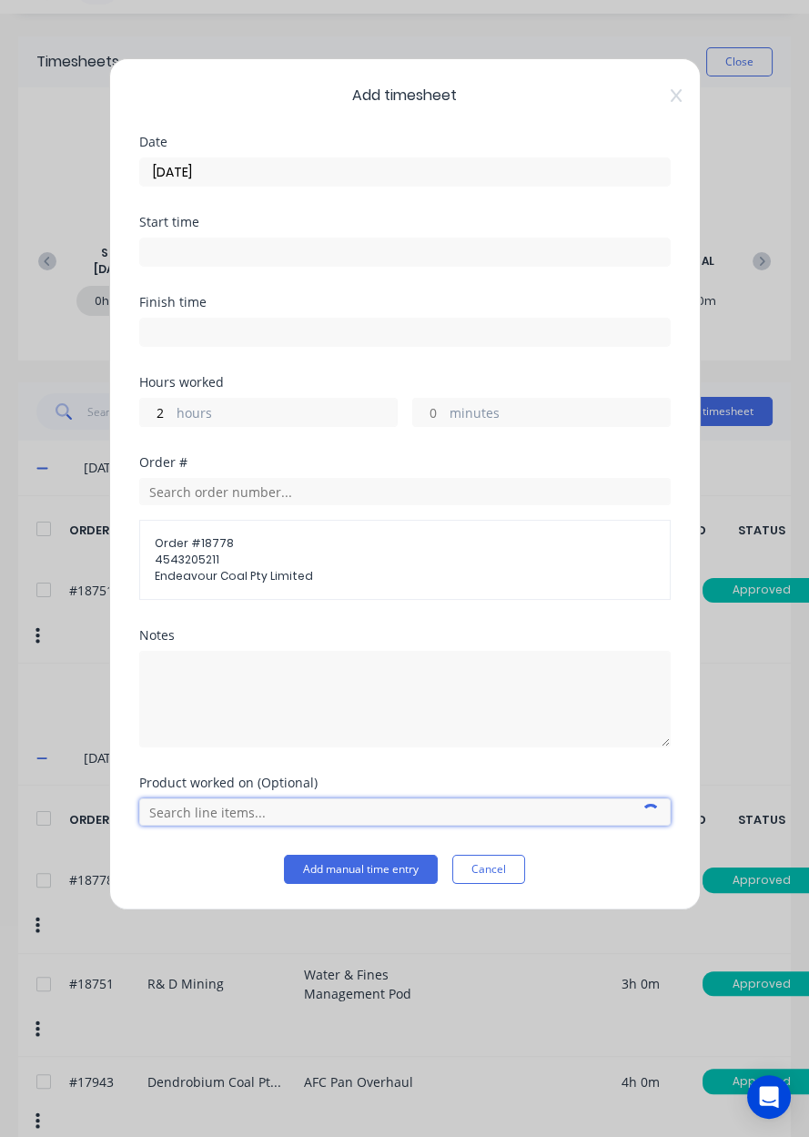
click at [249, 808] on input "text" at bounding box center [405, 812] width 532 height 27
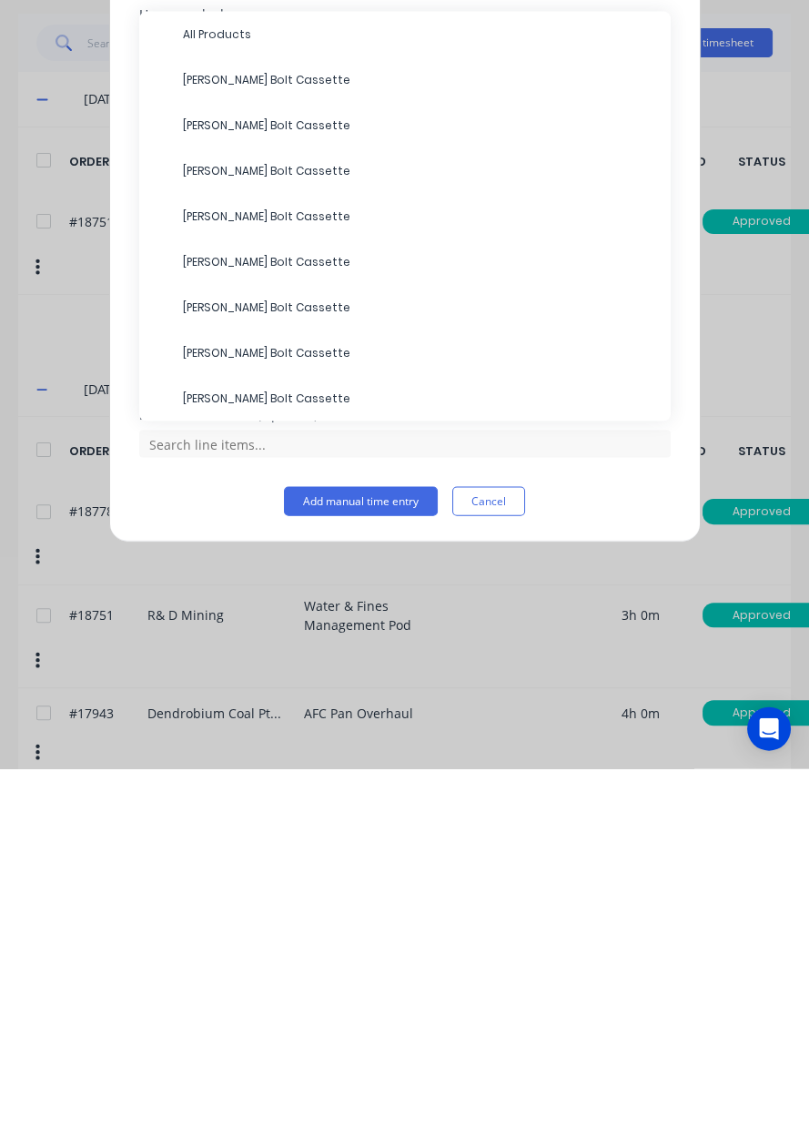
click at [296, 762] on span "RH Miner Bolt Cassette" at bounding box center [419, 766] width 473 height 16
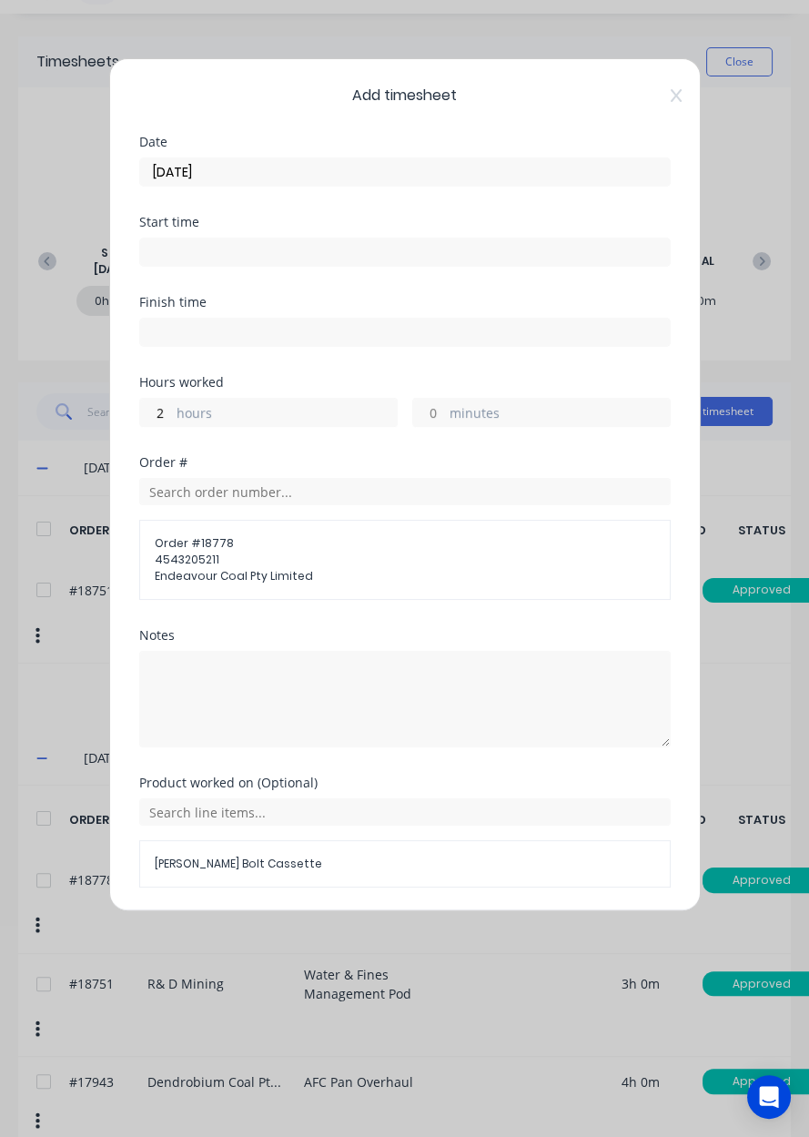
scroll to position [56, 0]
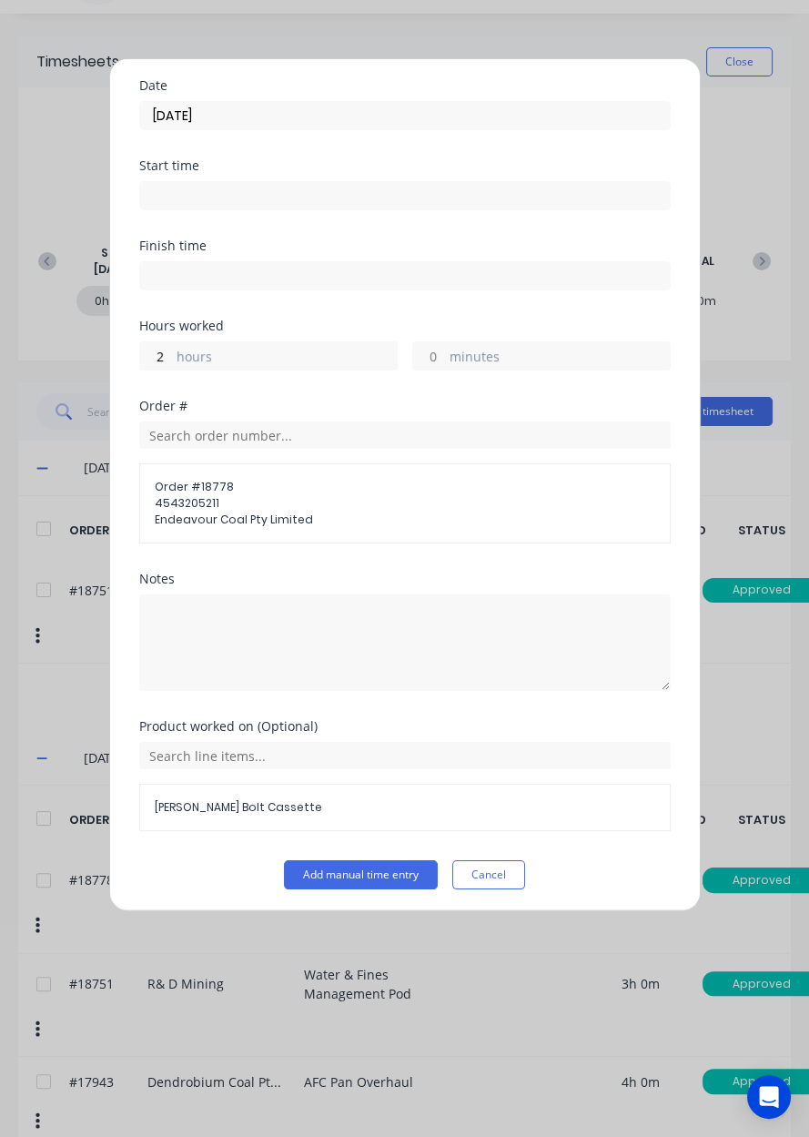
click at [387, 874] on button "Add manual time entry" at bounding box center [361, 874] width 154 height 29
